Goal: Task Accomplishment & Management: Use online tool/utility

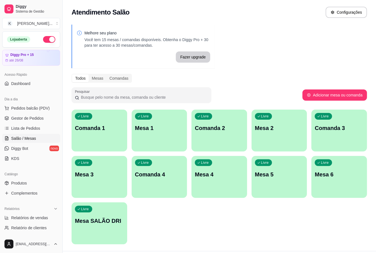
click at [102, 177] on p "Mesa 3" at bounding box center [99, 174] width 49 height 8
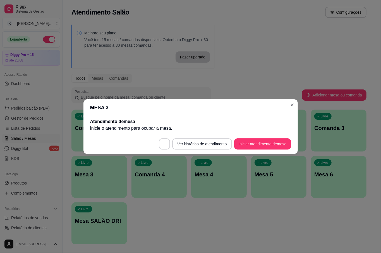
click at [256, 137] on footer "Ver histórico de atendimento Iniciar atendimento de mesa" at bounding box center [191, 144] width 215 height 20
click at [258, 142] on button "Iniciar atendimento de mesa" at bounding box center [262, 143] width 57 height 11
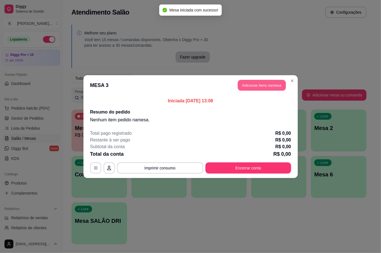
click at [282, 82] on button "Adicionar itens na mesa" at bounding box center [262, 85] width 48 height 11
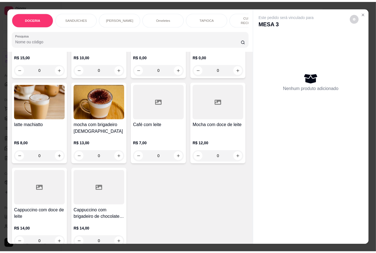
scroll to position [968, 0]
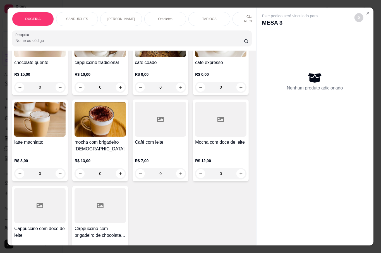
click at [195, 93] on div "0" at bounding box center [220, 87] width 51 height 11
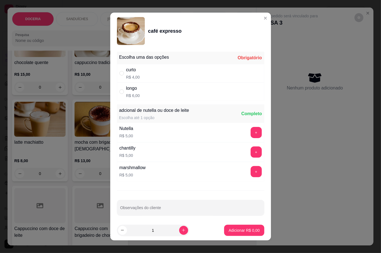
click at [132, 93] on p "R$ 6,00" at bounding box center [133, 96] width 14 height 6
radio input "true"
click at [235, 228] on p "Adicionar R$ 6,00" at bounding box center [244, 229] width 30 height 5
type input "1"
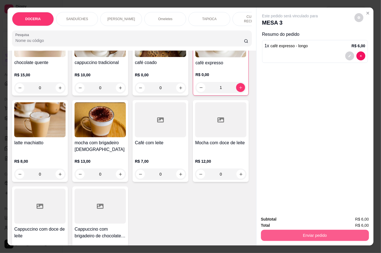
click at [288, 230] on button "Enviar pedido" at bounding box center [315, 235] width 108 height 11
click at [299, 216] on button "Não registrar e enviar pedido" at bounding box center [296, 218] width 58 height 11
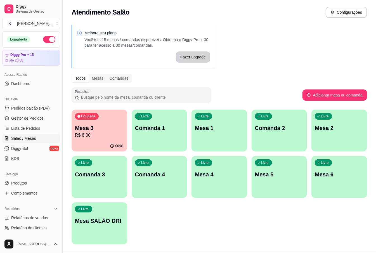
click at [97, 136] on p "R$ 6,00" at bounding box center [99, 135] width 49 height 7
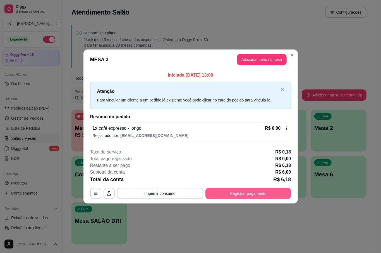
click at [268, 190] on button "Registrar pagamento" at bounding box center [249, 193] width 86 height 11
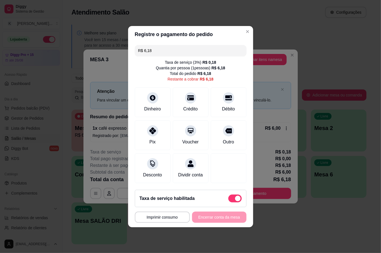
click at [229, 202] on span at bounding box center [235, 198] width 13 height 8
click at [228, 203] on input "checkbox" at bounding box center [230, 201] width 4 height 4
checkbox input "true"
type input "R$ 6,00"
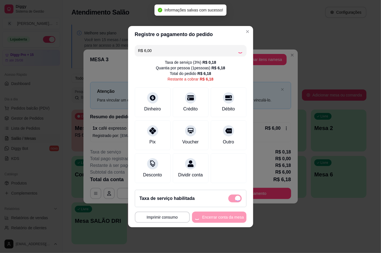
checkbox input "false"
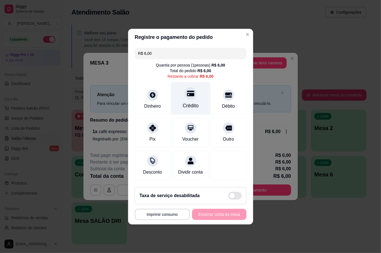
click at [190, 109] on div "Crédito" at bounding box center [190, 98] width 39 height 33
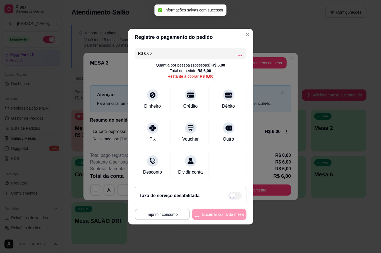
type input "R$ 0,00"
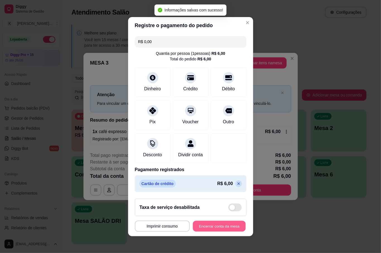
click at [218, 225] on button "Encerrar conta da mesa" at bounding box center [219, 225] width 53 height 11
